Goal: Information Seeking & Learning: Check status

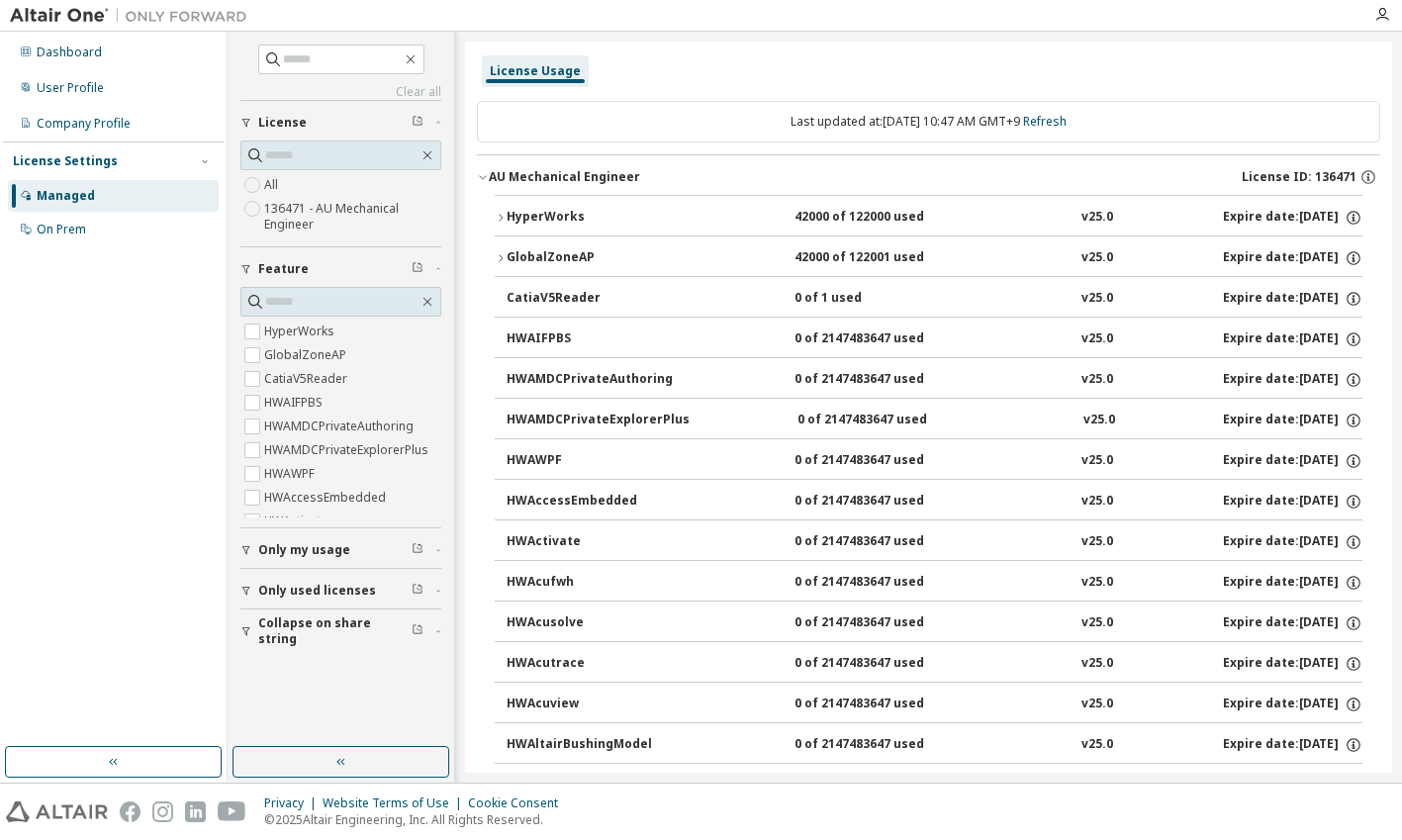
click at [510, 70] on div "License Usage" at bounding box center [535, 71] width 91 height 16
click at [418, 56] on icon "button" at bounding box center [410, 59] width 16 height 16
click at [342, 755] on icon "button" at bounding box center [341, 762] width 16 height 16
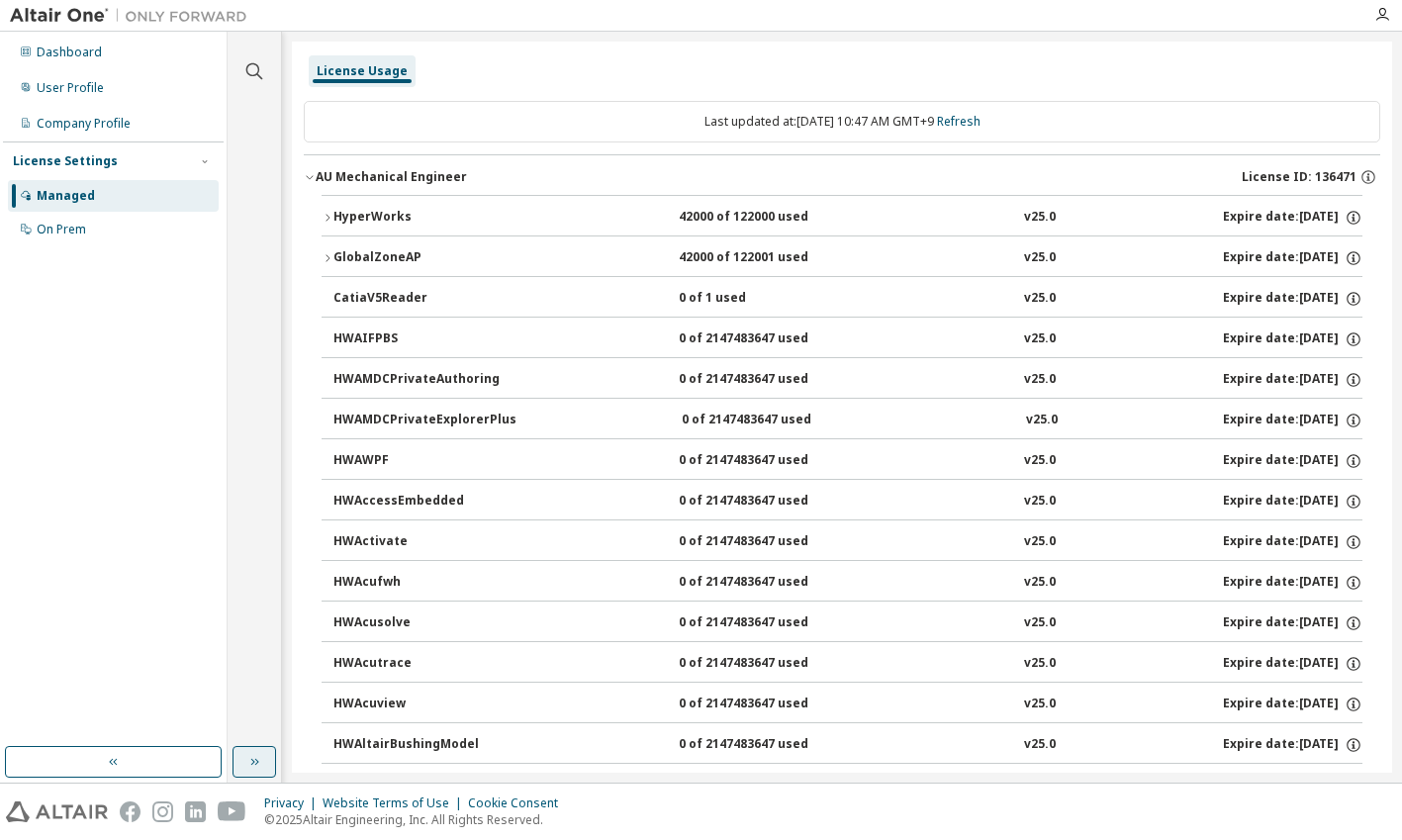
click at [63, 192] on div "Managed" at bounding box center [65, 196] width 58 height 16
click at [345, 73] on div "License Usage" at bounding box center [362, 71] width 91 height 16
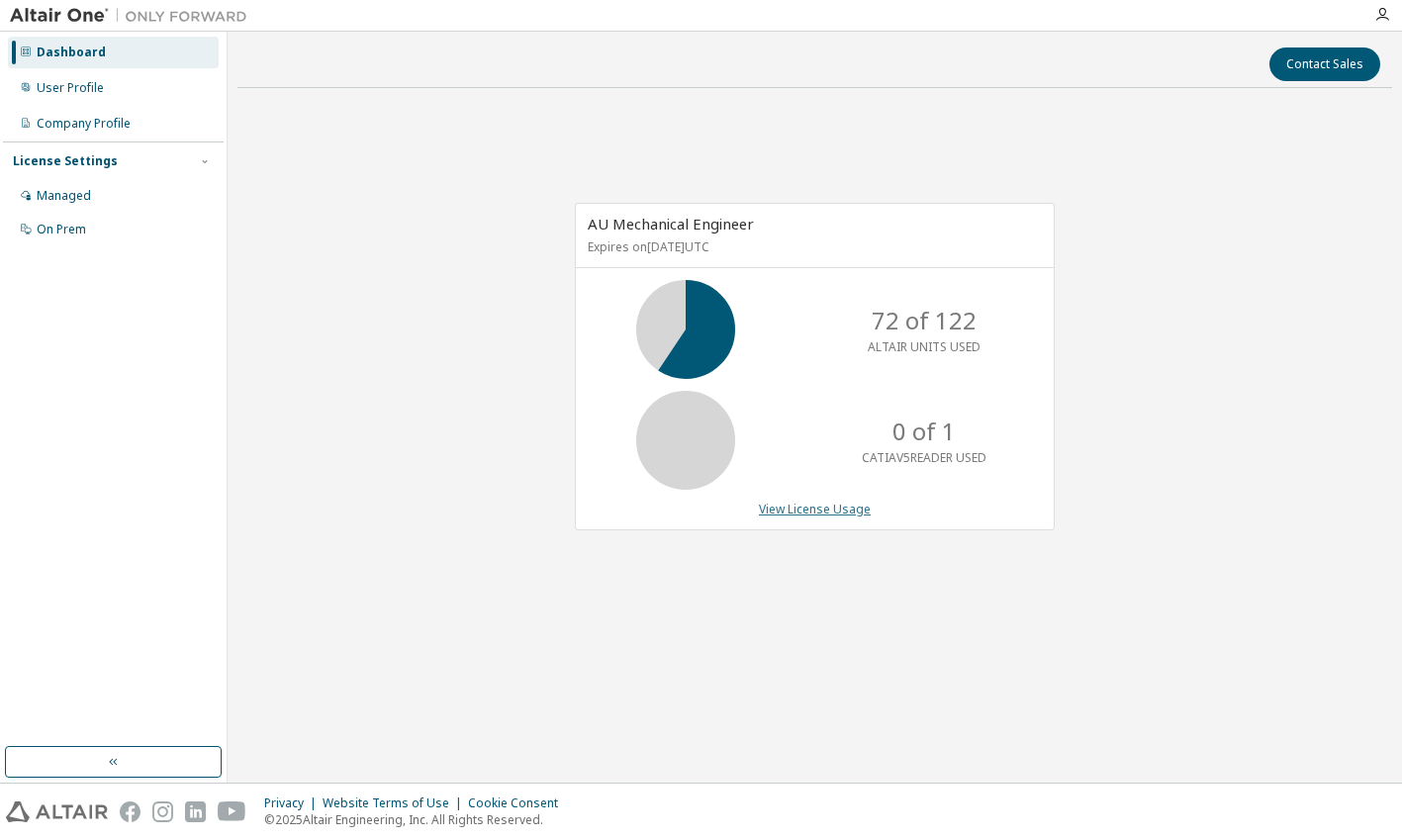
click at [792, 511] on link "View License Usage" at bounding box center [814, 508] width 112 height 17
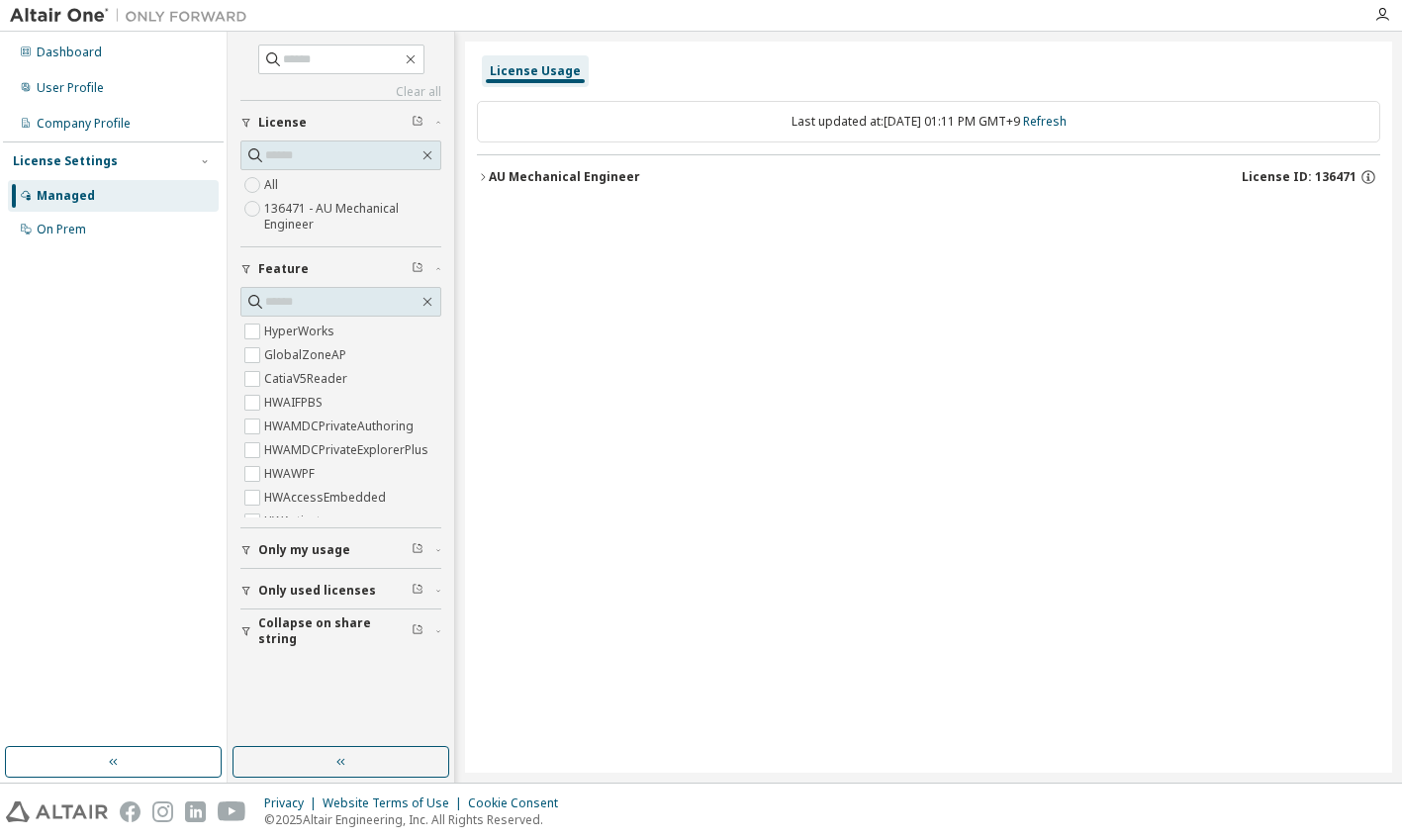
click at [483, 174] on icon "button" at bounding box center [483, 177] width 12 height 12
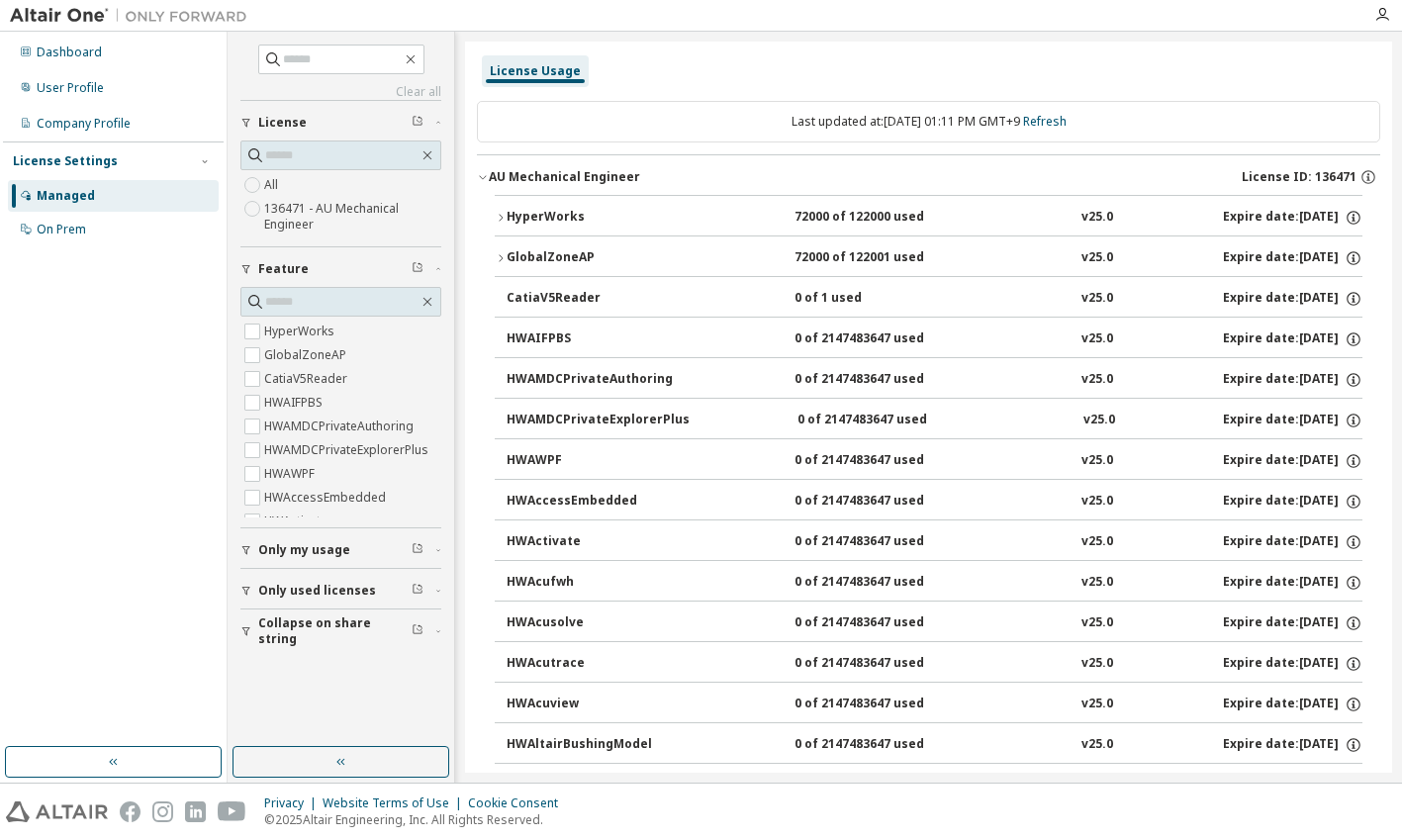
click at [496, 215] on icon "button" at bounding box center [500, 218] width 12 height 12
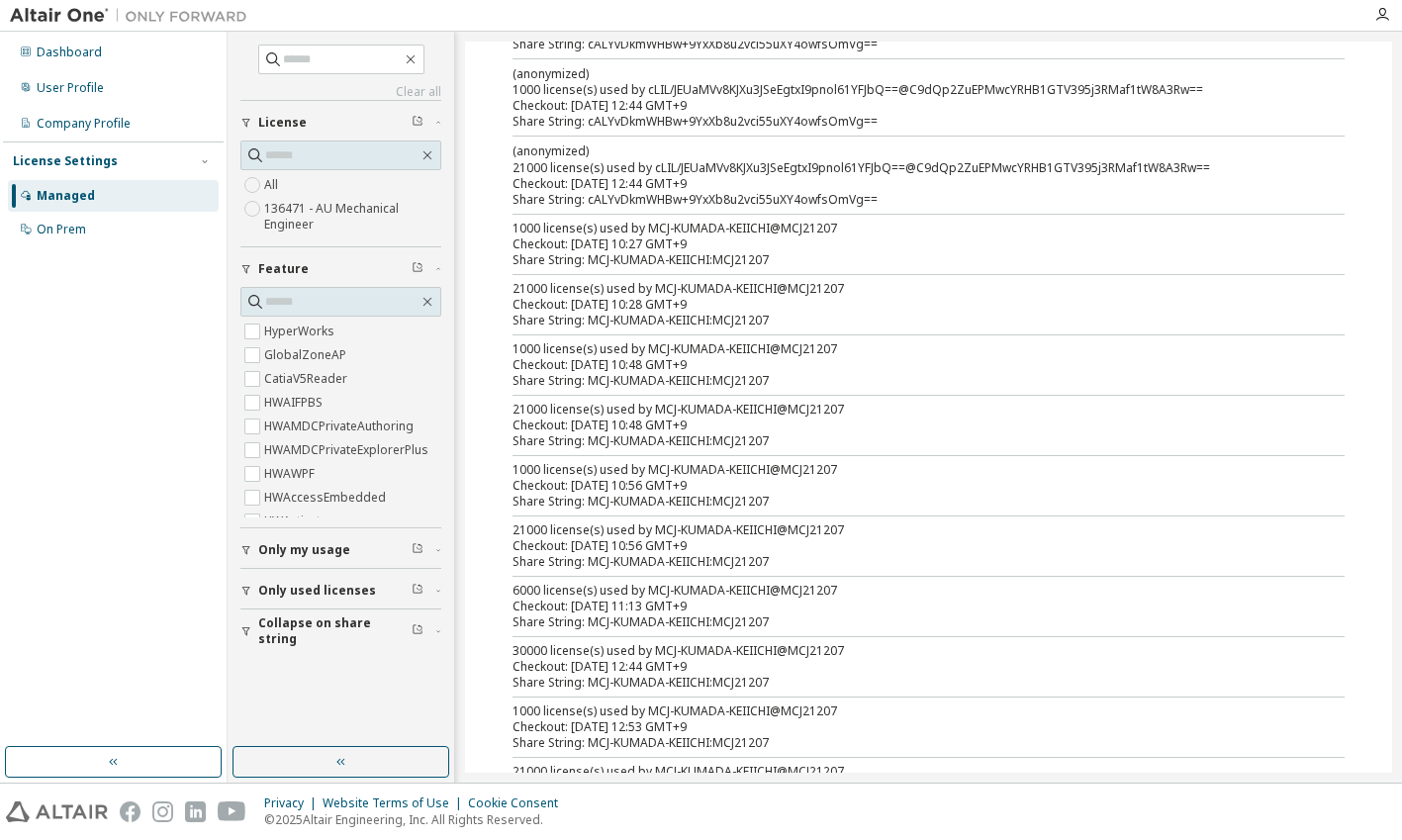
scroll to position [296, 0]
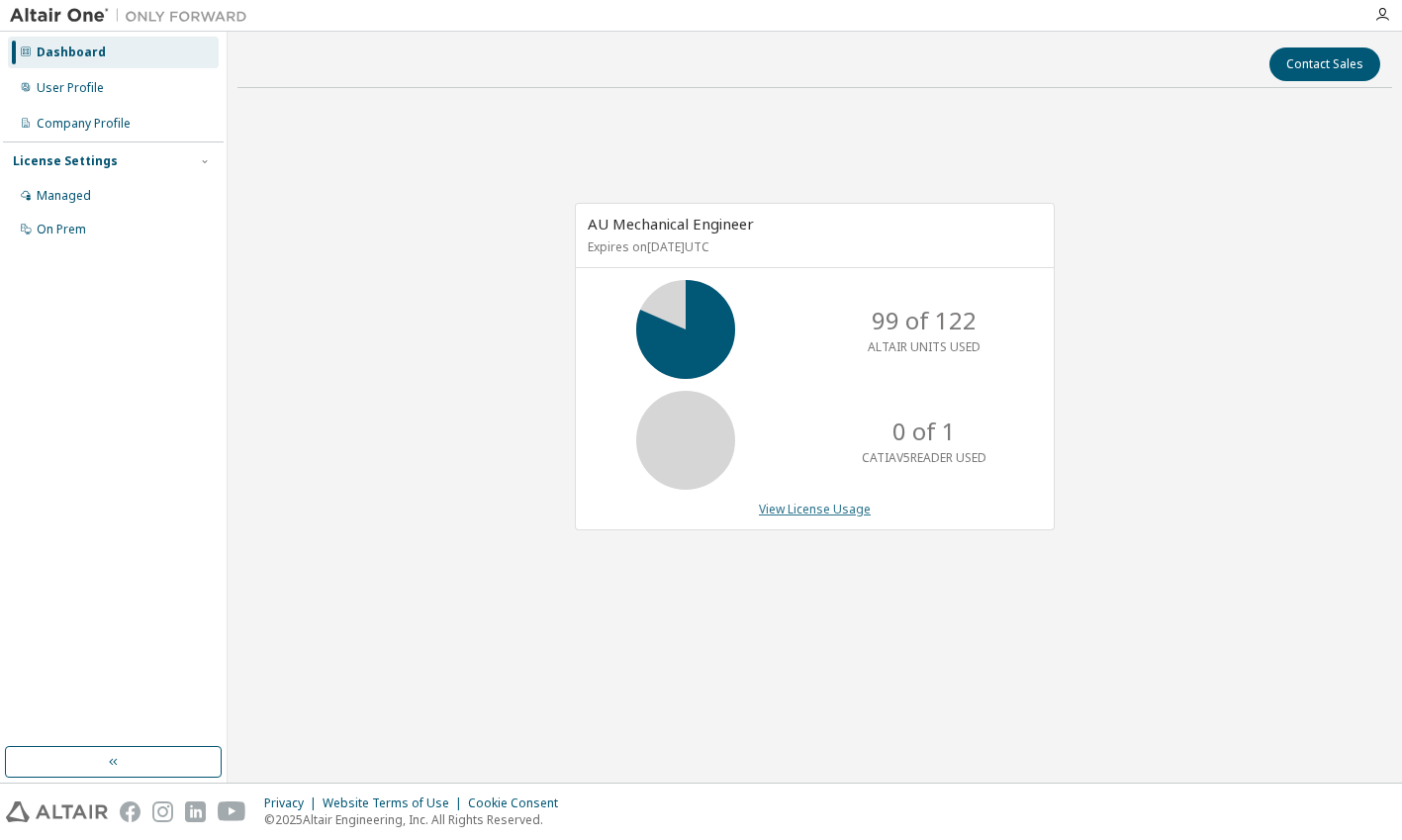
click at [793, 508] on link "View License Usage" at bounding box center [814, 508] width 112 height 17
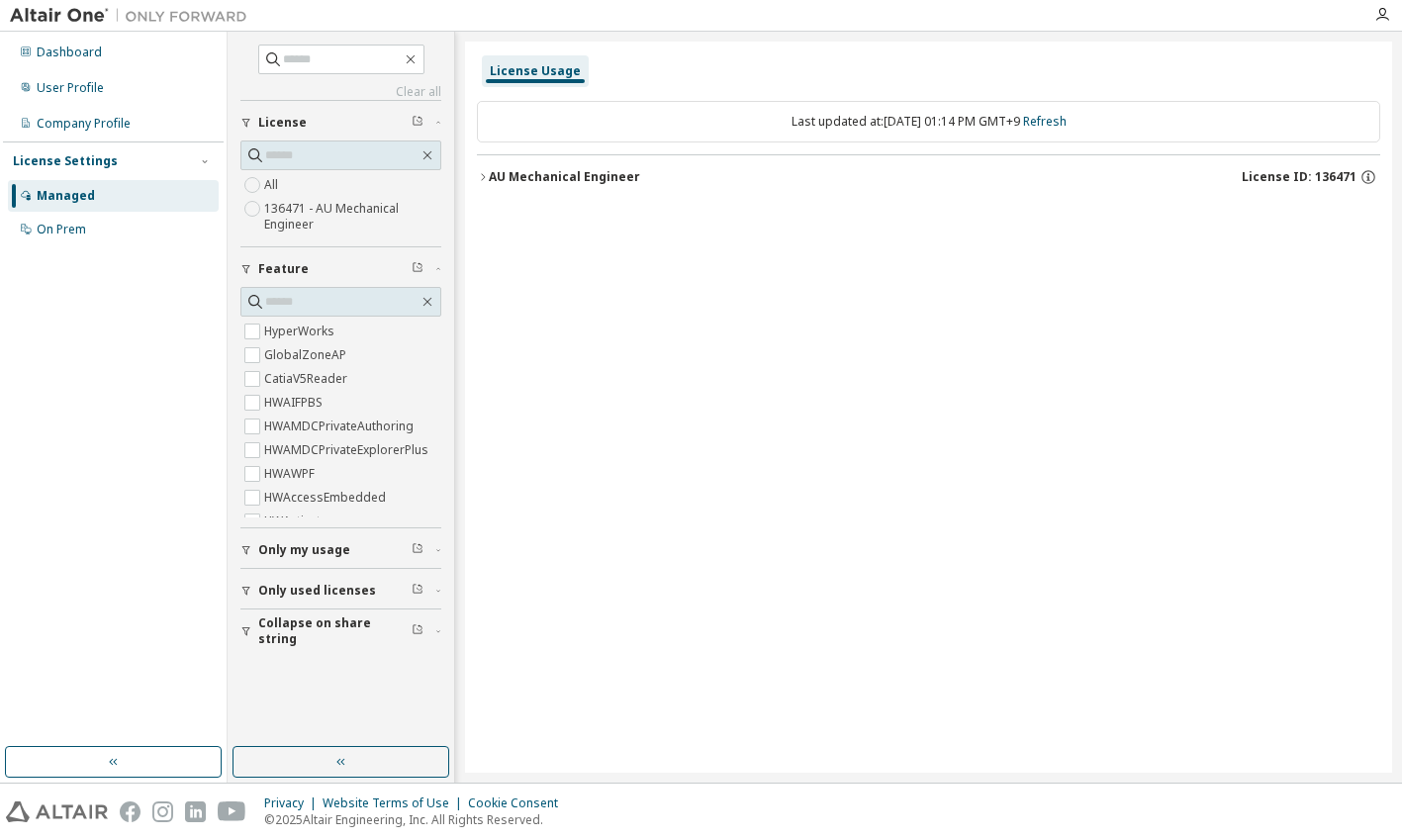
click at [481, 174] on icon "button" at bounding box center [483, 177] width 12 height 12
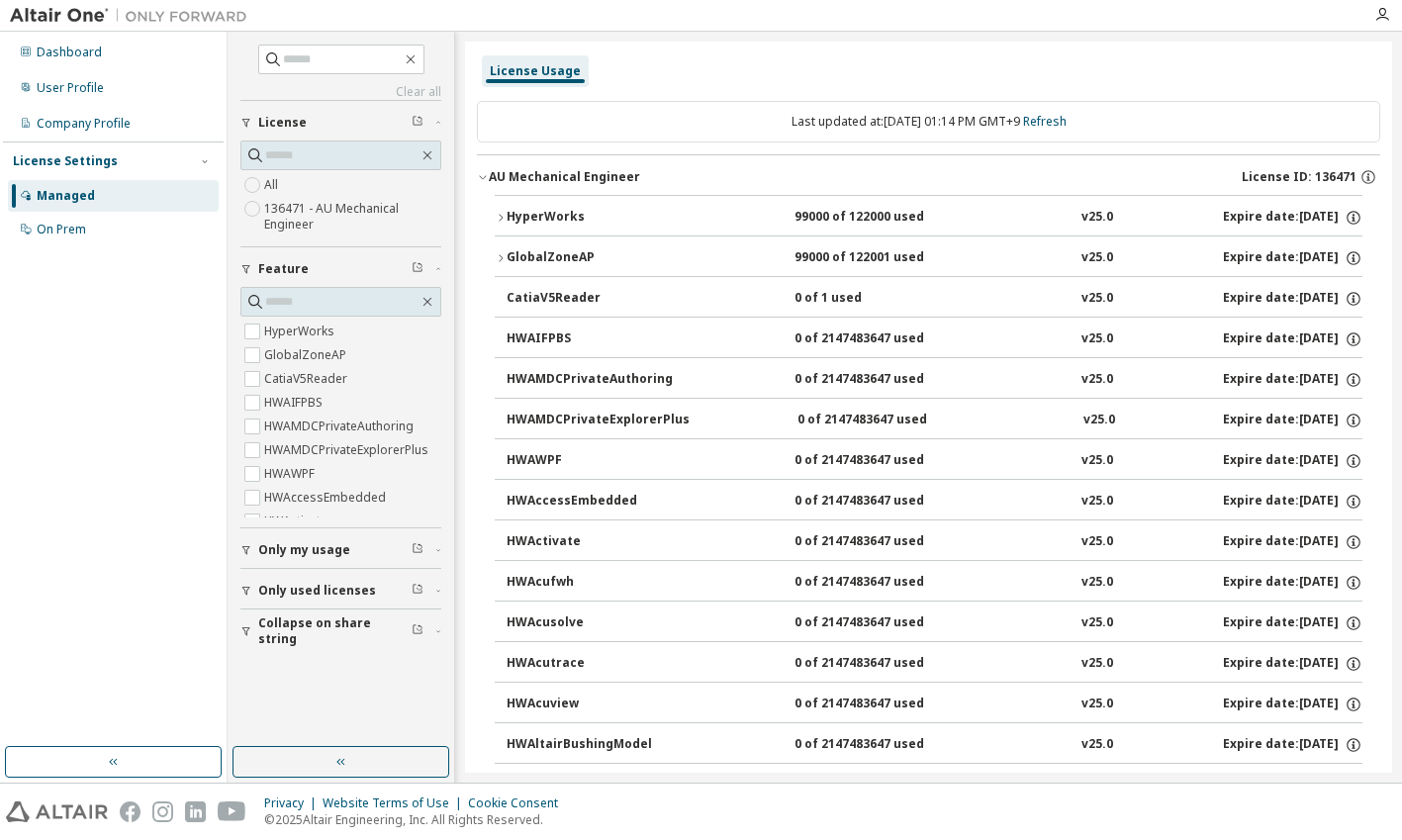
click at [499, 214] on icon "button" at bounding box center [500, 218] width 12 height 12
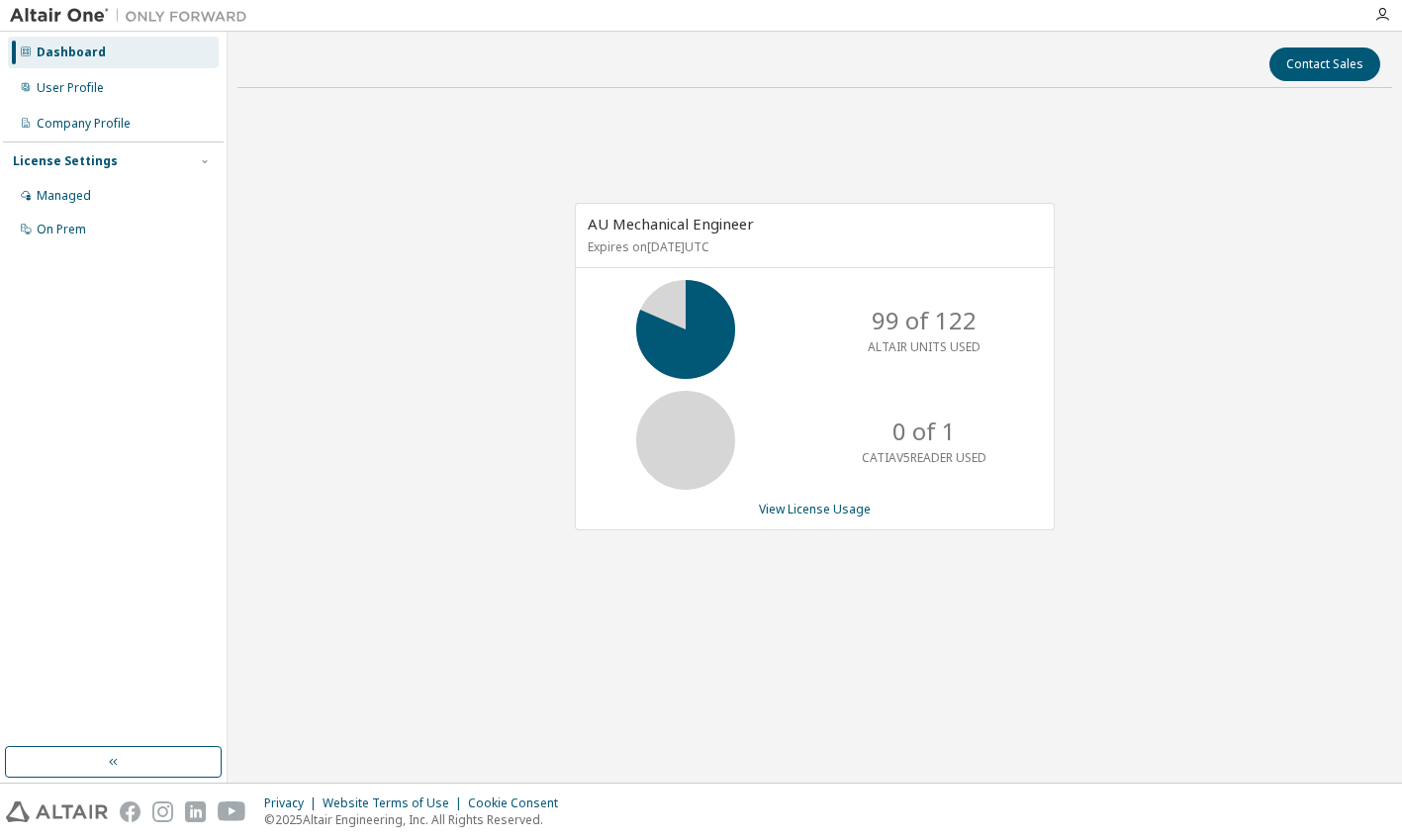
click at [499, 391] on div "AU Mechanical Engineer Expires on January 1, 2038 UTC 99 of 122 ALTAIR UNITS US…" at bounding box center [814, 376] width 1154 height 546
click at [789, 509] on link "View License Usage" at bounding box center [814, 508] width 112 height 17
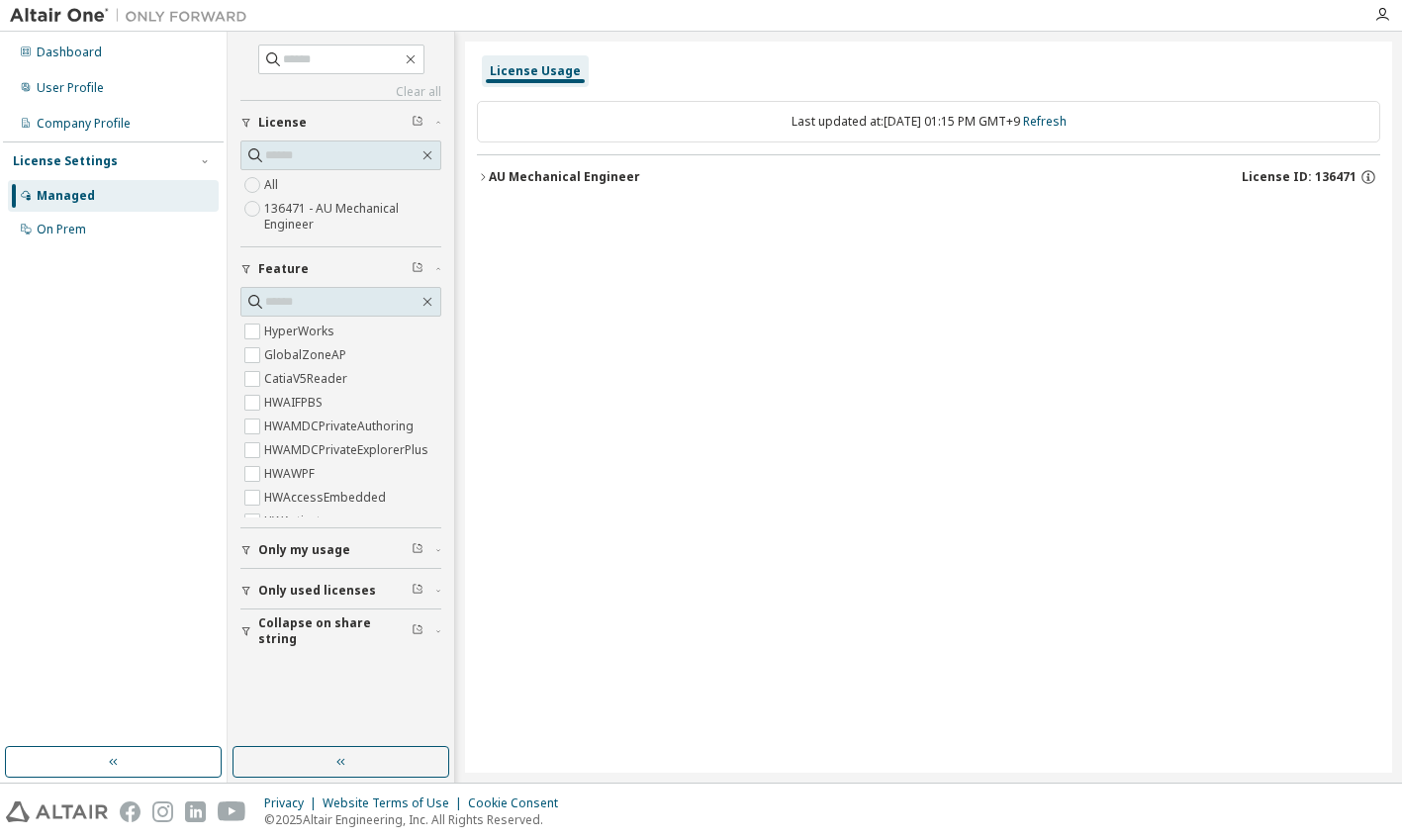
click at [486, 179] on icon "button" at bounding box center [483, 177] width 12 height 12
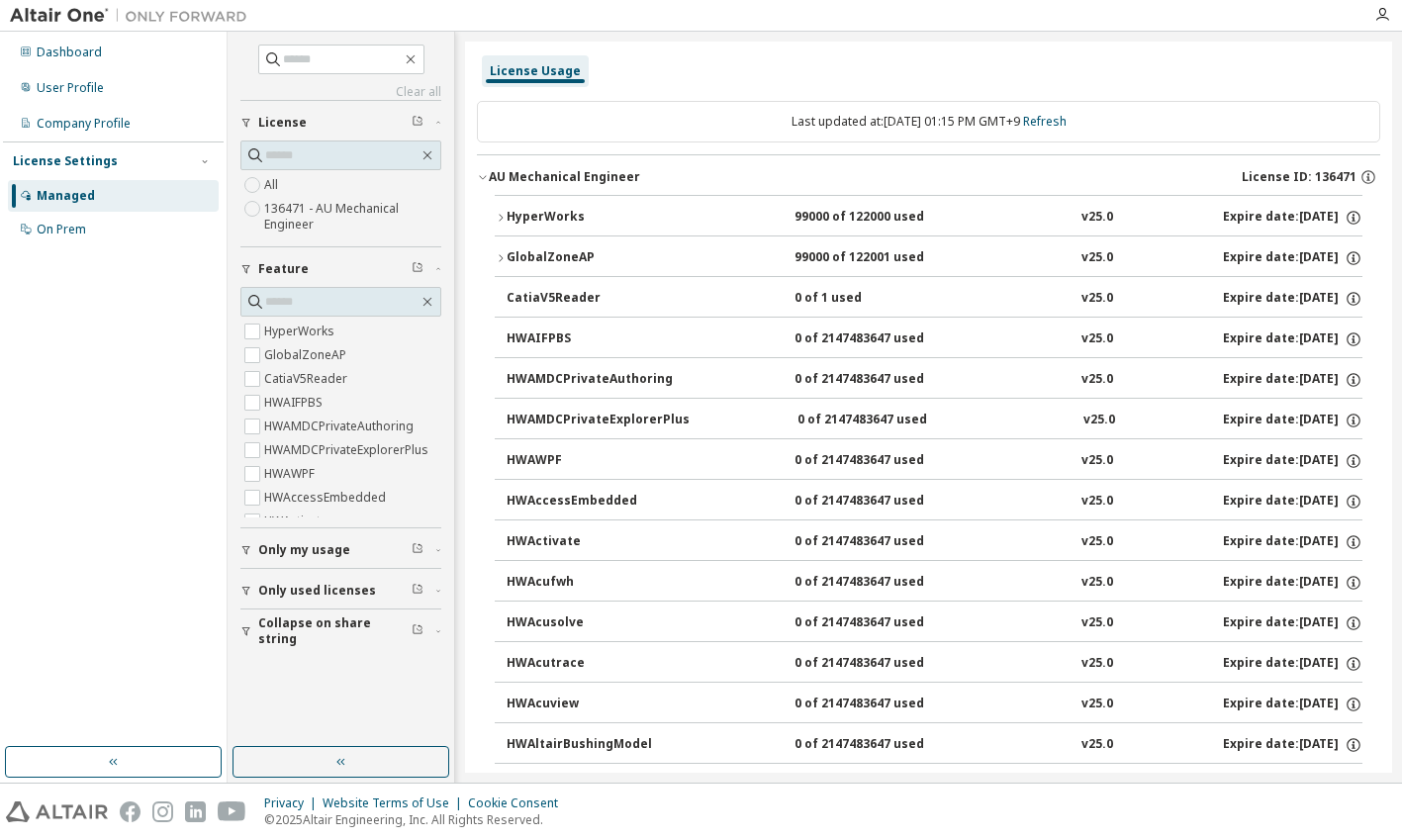
click at [503, 218] on icon "button" at bounding box center [500, 218] width 12 height 12
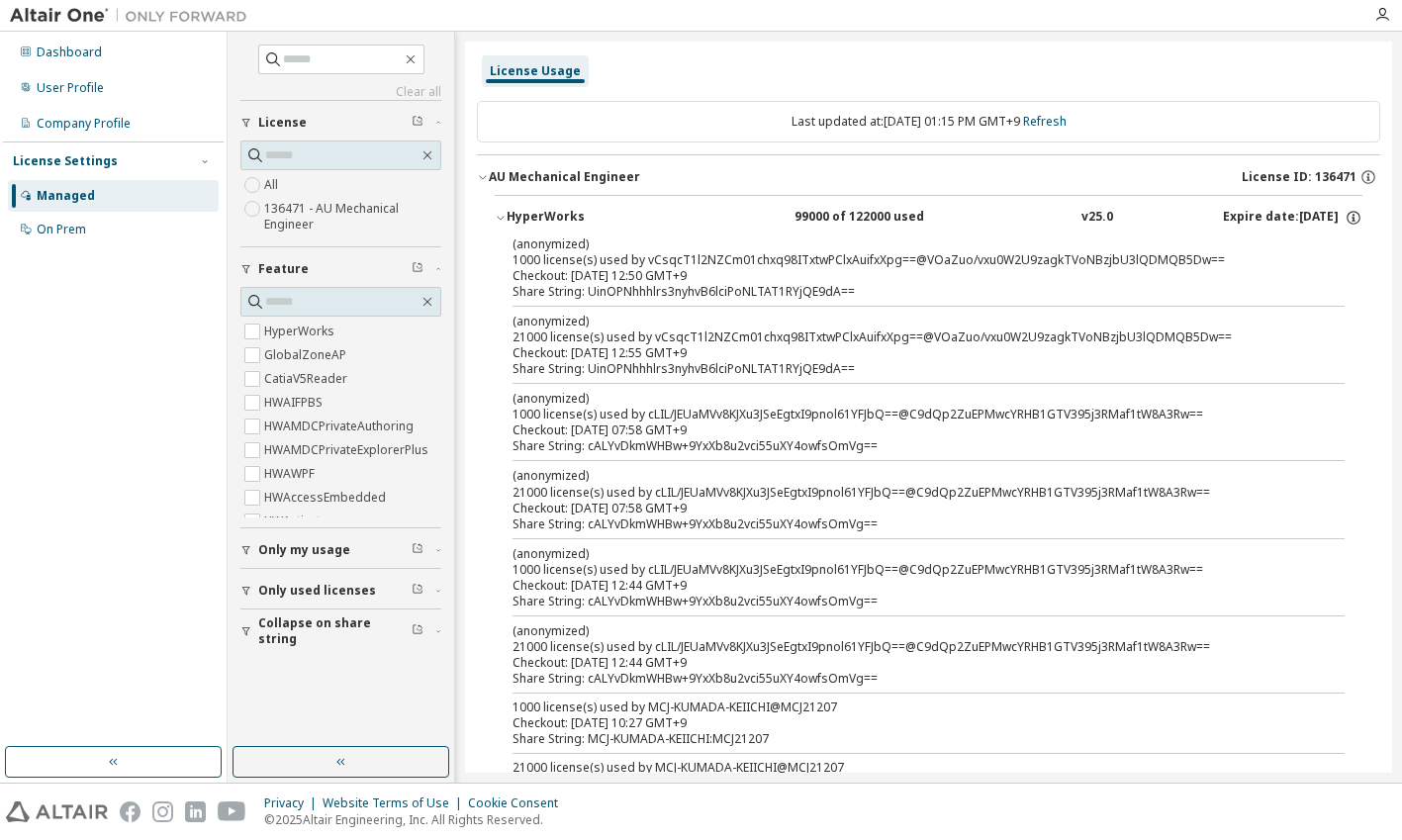
click at [483, 178] on icon "button" at bounding box center [483, 177] width 12 height 12
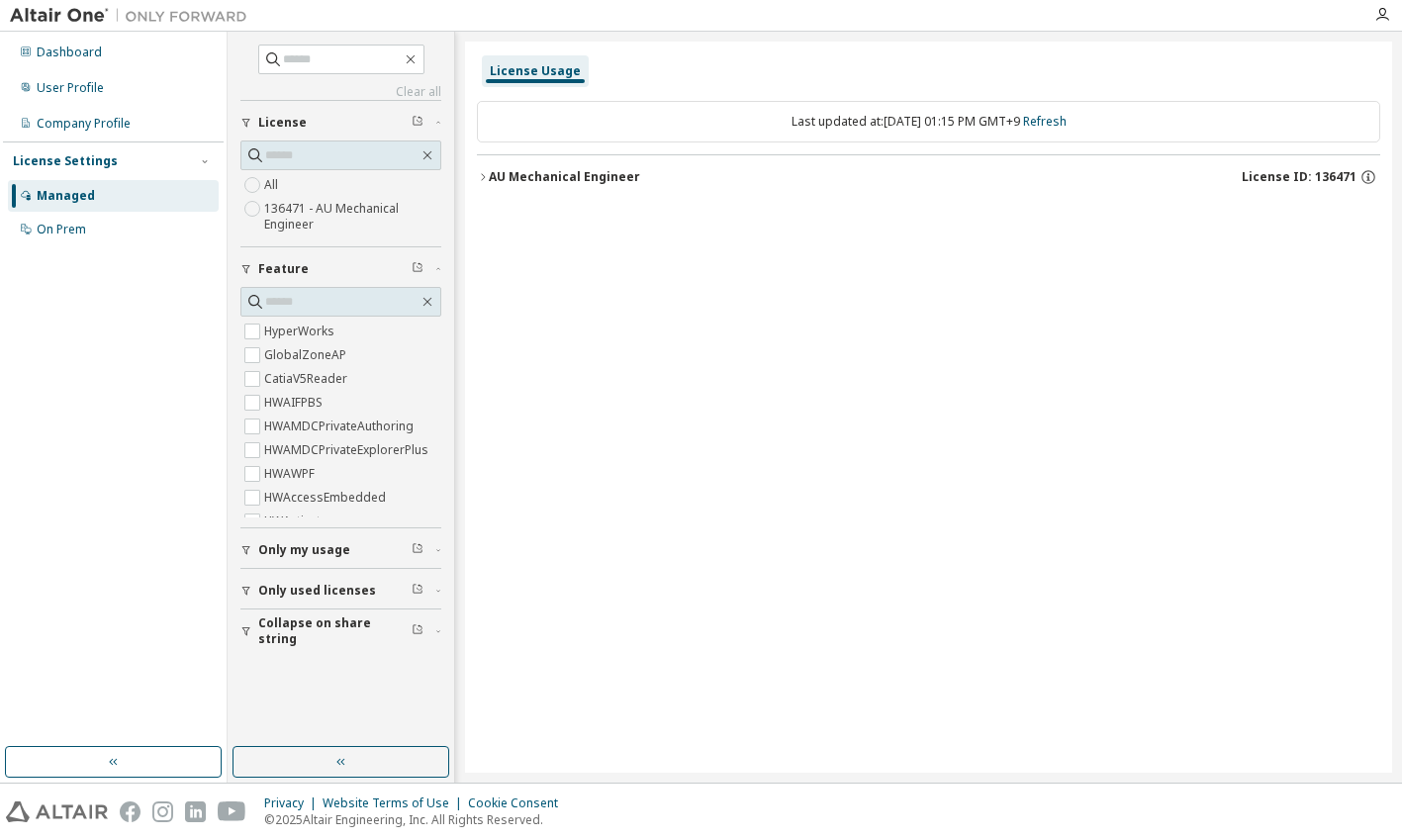
click at [720, 264] on div "License Usage Last updated at: Fri 2025-09-05 01:15 PM GMT+9 Refresh AU Mechani…" at bounding box center [927, 407] width 926 height 731
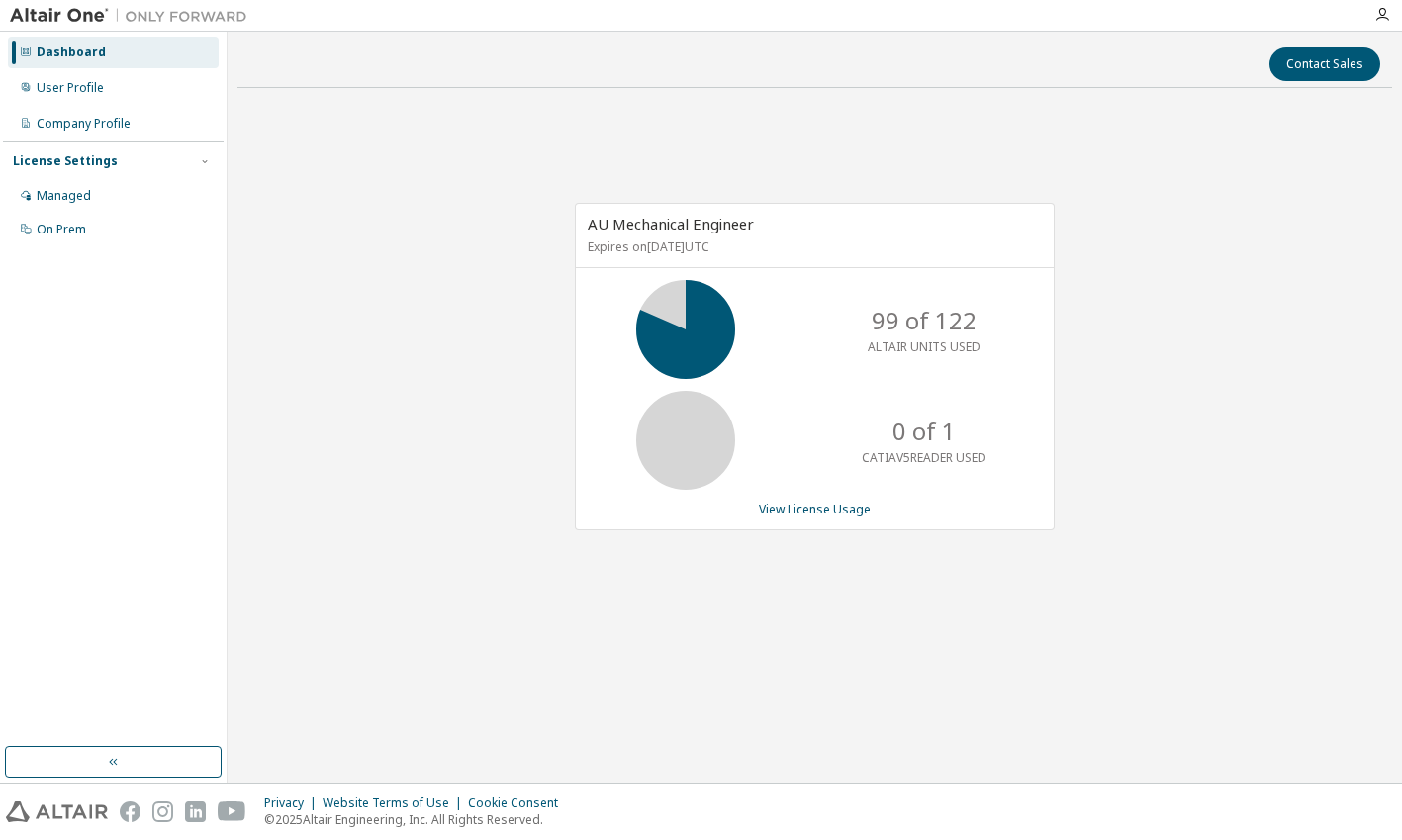
click at [1168, 312] on div "AU Mechanical Engineer Expires on [DATE] UTC 99 of 122 ALTAIR UNITS USED 0 of 1…" at bounding box center [814, 376] width 1154 height 546
click at [828, 517] on div "AU Mechanical Engineer Expires on [DATE] UTC 99 of 122 ALTAIR UNITS USED 0 of 1…" at bounding box center [814, 367] width 480 height 327
click at [829, 505] on link "View License Usage" at bounding box center [814, 508] width 112 height 17
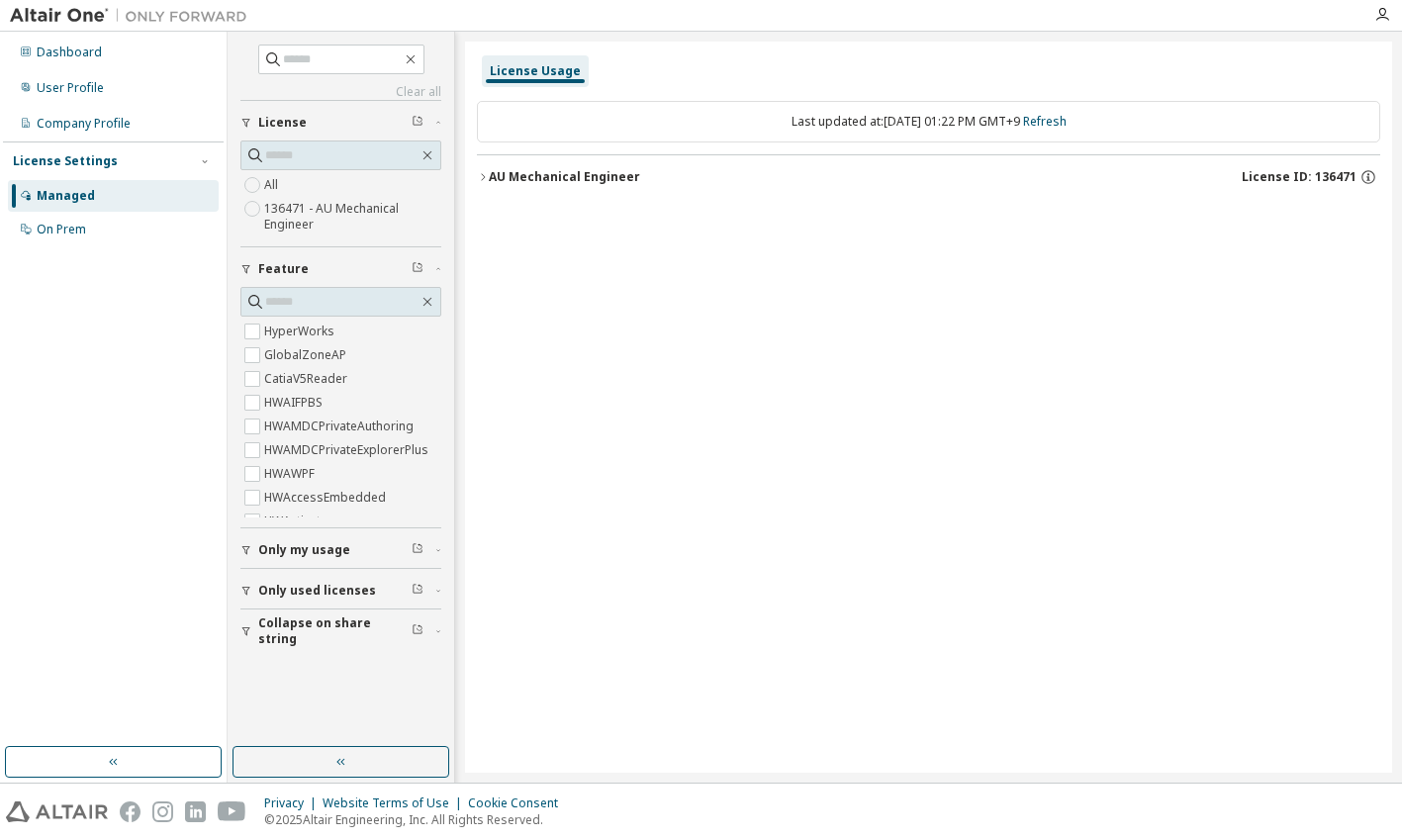
click at [485, 174] on icon "button" at bounding box center [483, 177] width 12 height 12
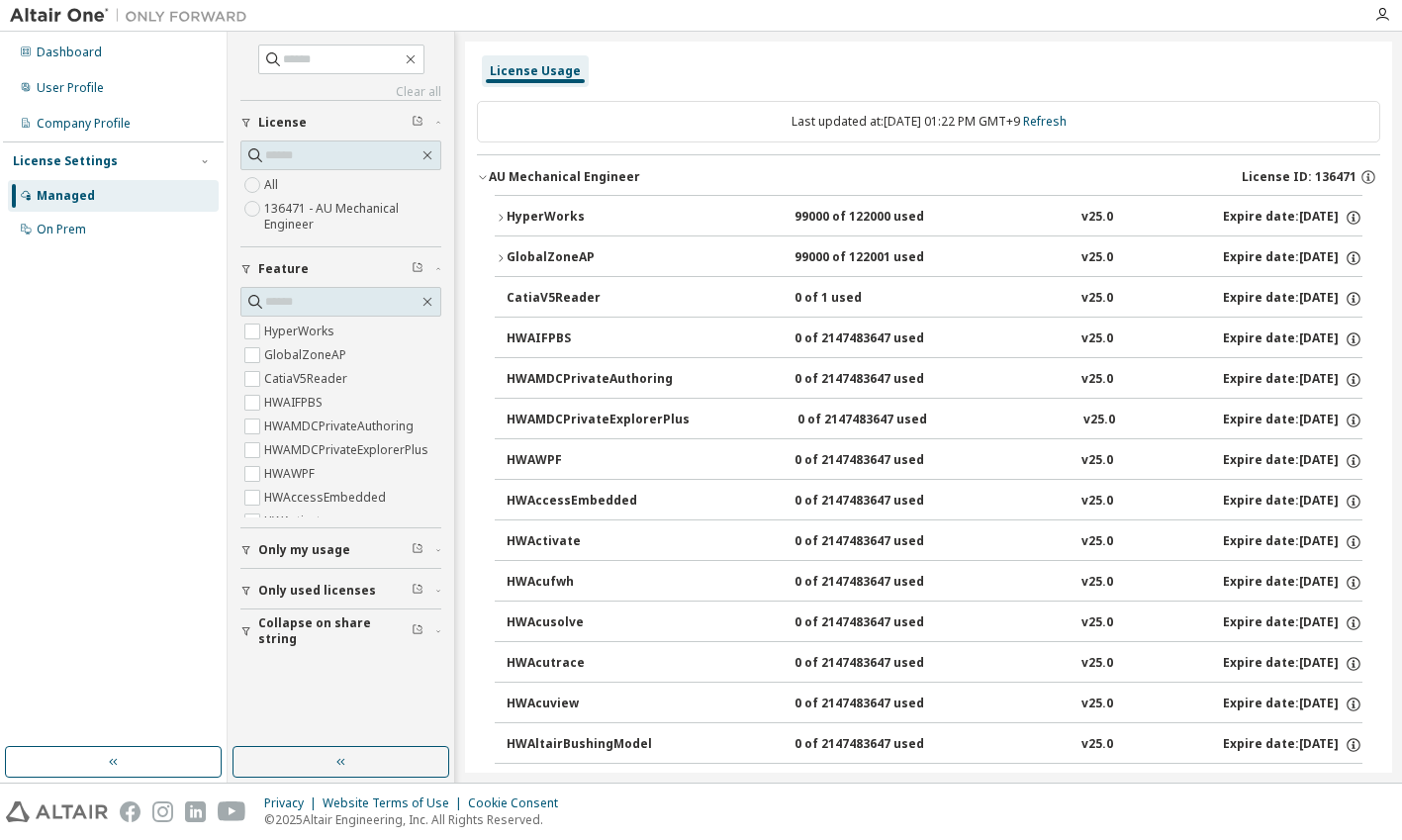
click at [499, 214] on icon "button" at bounding box center [500, 218] width 12 height 12
